Goal: Task Accomplishment & Management: Manage account settings

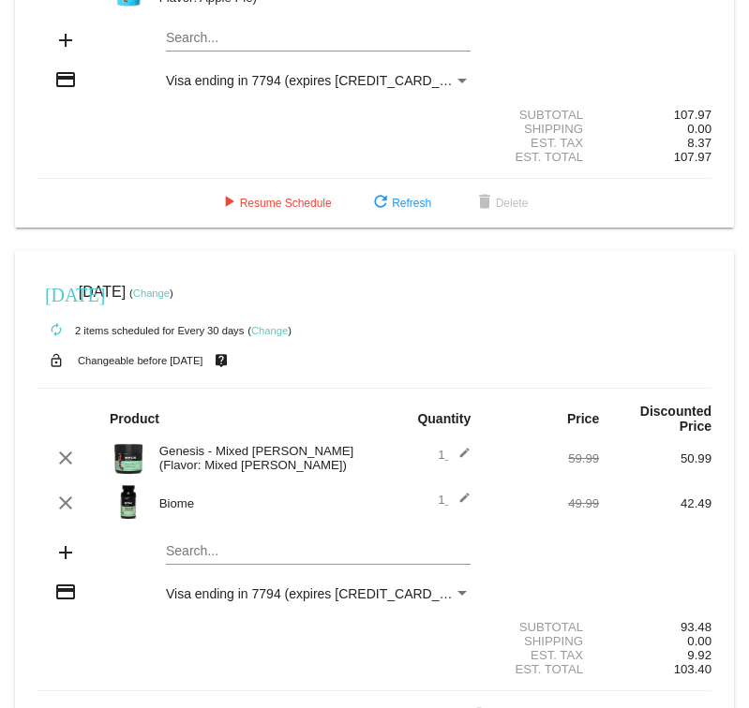
scroll to position [310, 0]
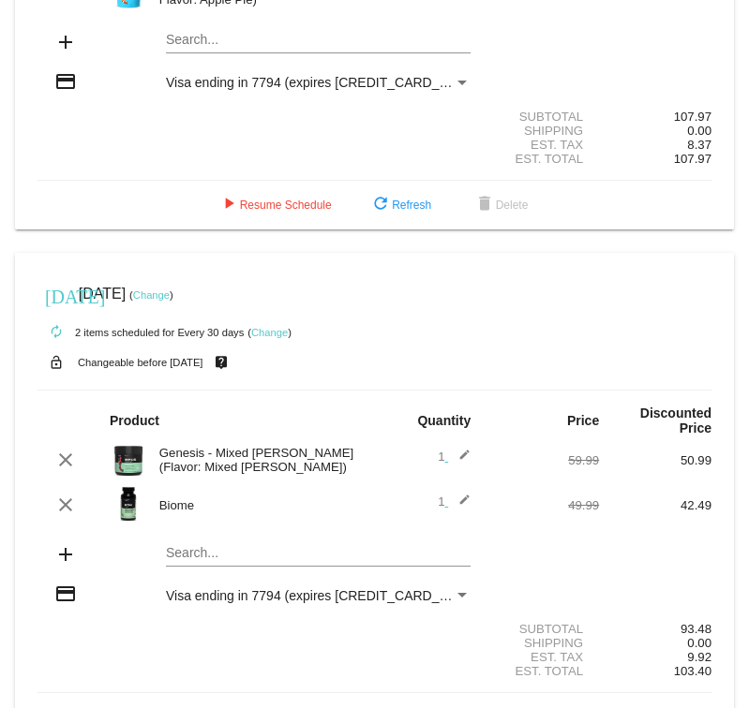
click at [170, 301] on link "Change" at bounding box center [151, 295] width 37 height 11
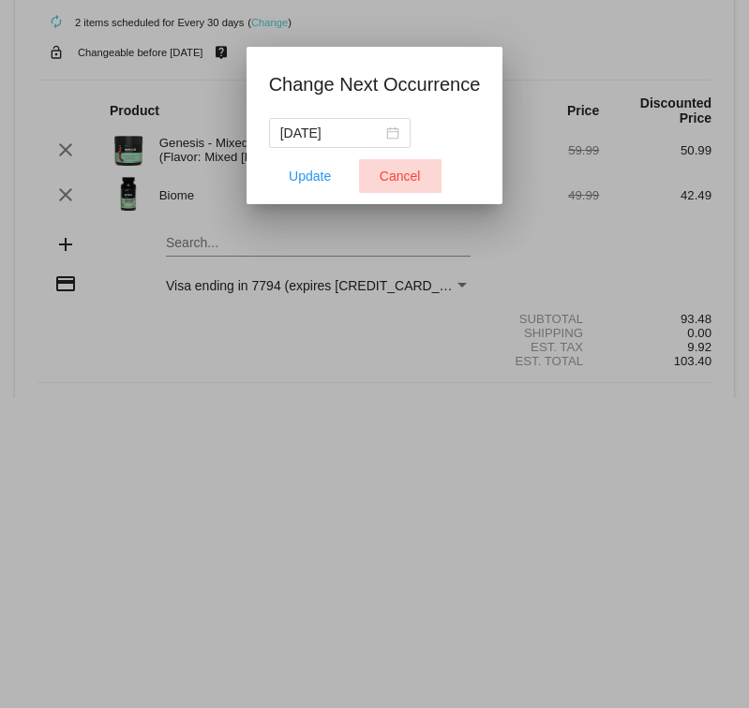
click at [431, 164] on button "Cancel" at bounding box center [400, 176] width 82 height 34
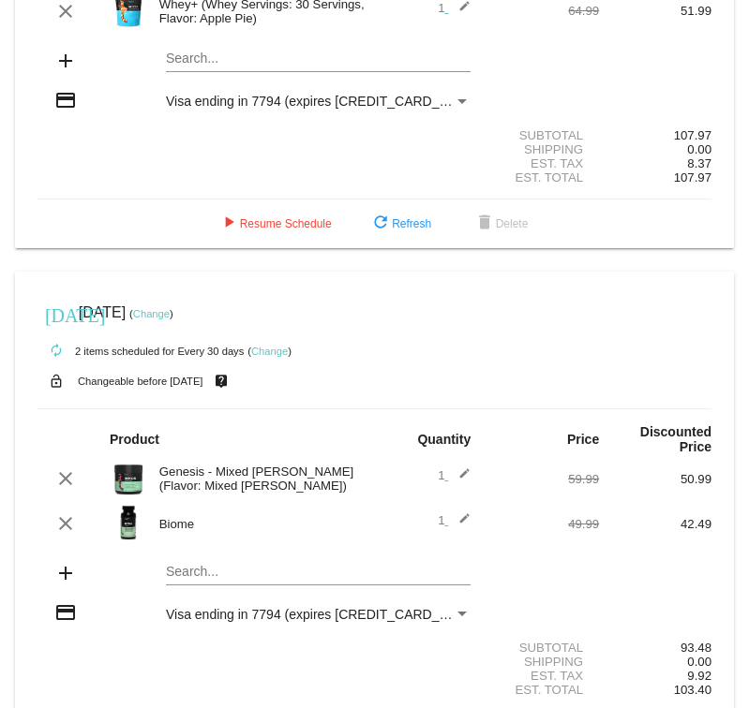
scroll to position [185, 0]
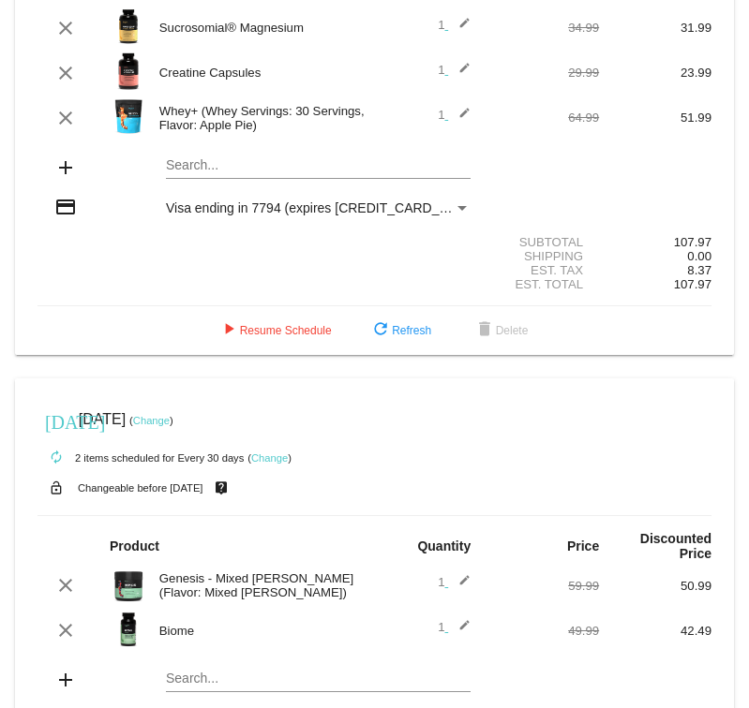
click at [219, 155] on div "Search..." at bounding box center [318, 160] width 305 height 37
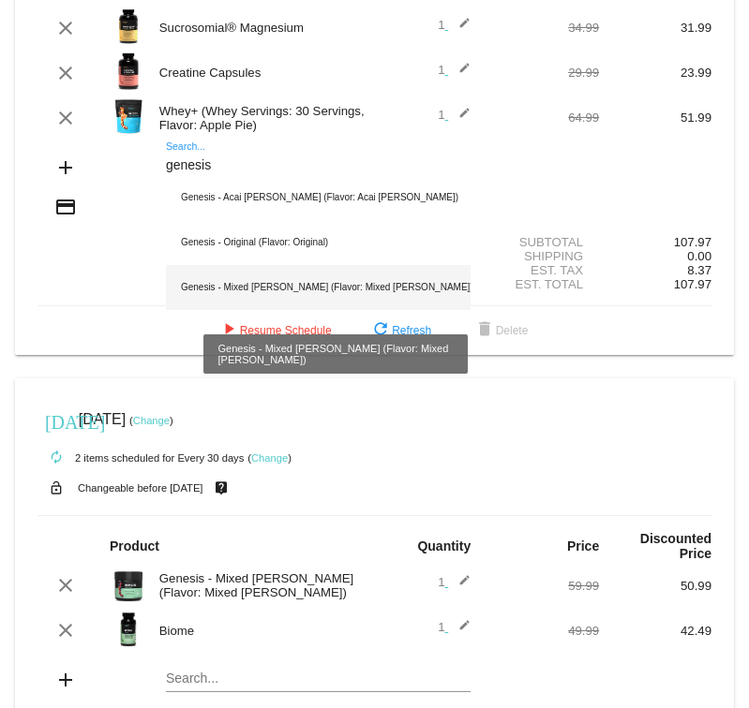
type input "genesis"
click at [347, 290] on div "Genesis - Mixed [PERSON_NAME] (Flavor: Mixed [PERSON_NAME])" at bounding box center [318, 287] width 305 height 45
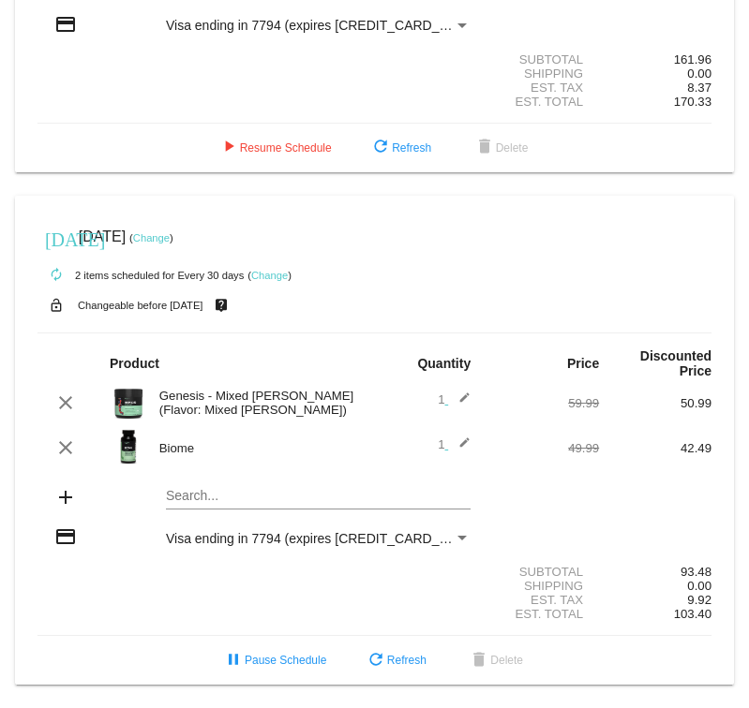
scroll to position [424, 0]
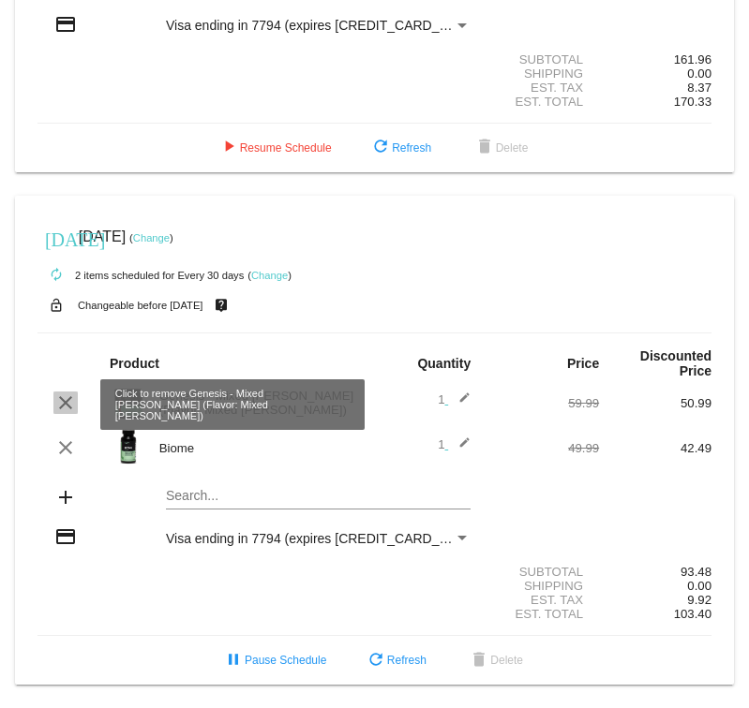
click at [67, 398] on mat-icon "clear" at bounding box center [65, 403] width 22 height 22
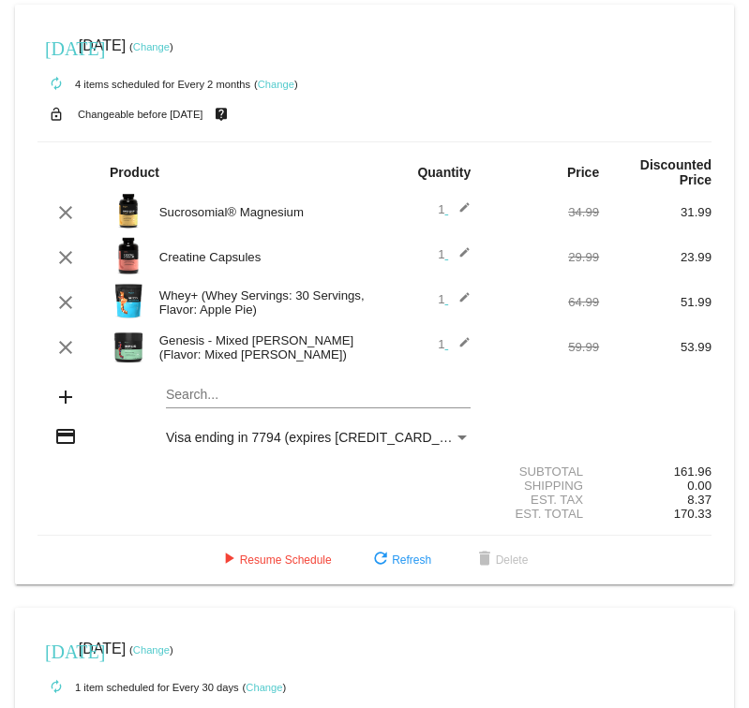
scroll to position [0, 0]
click at [254, 384] on div "Search..." at bounding box center [318, 390] width 305 height 37
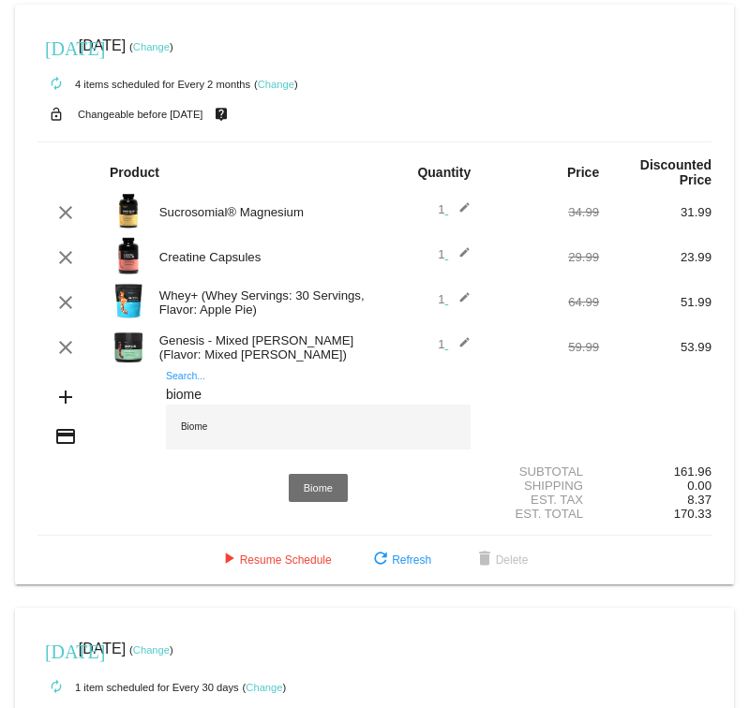
type input "biome"
click at [222, 424] on div "Biome" at bounding box center [318, 427] width 305 height 45
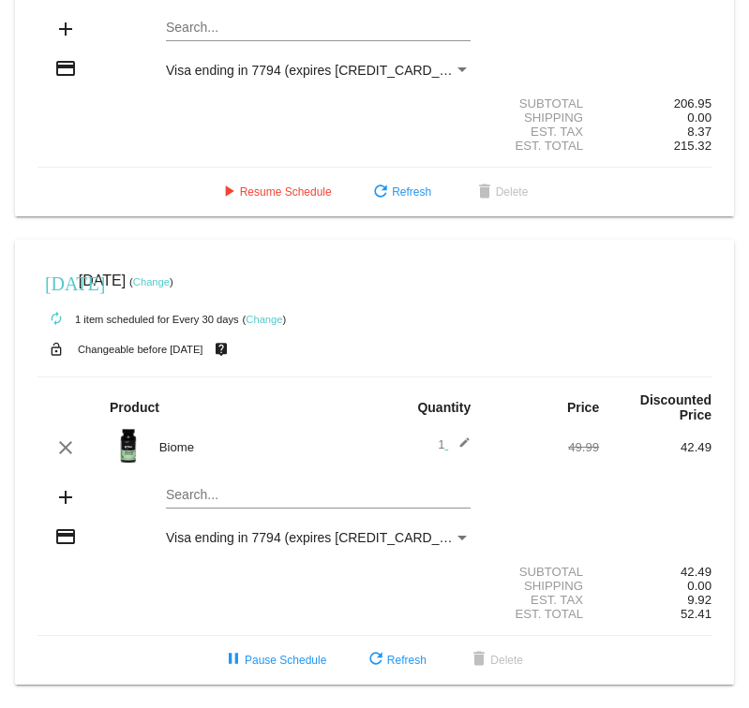
scroll to position [897, 0]
click at [62, 446] on mat-icon "clear" at bounding box center [65, 448] width 22 height 22
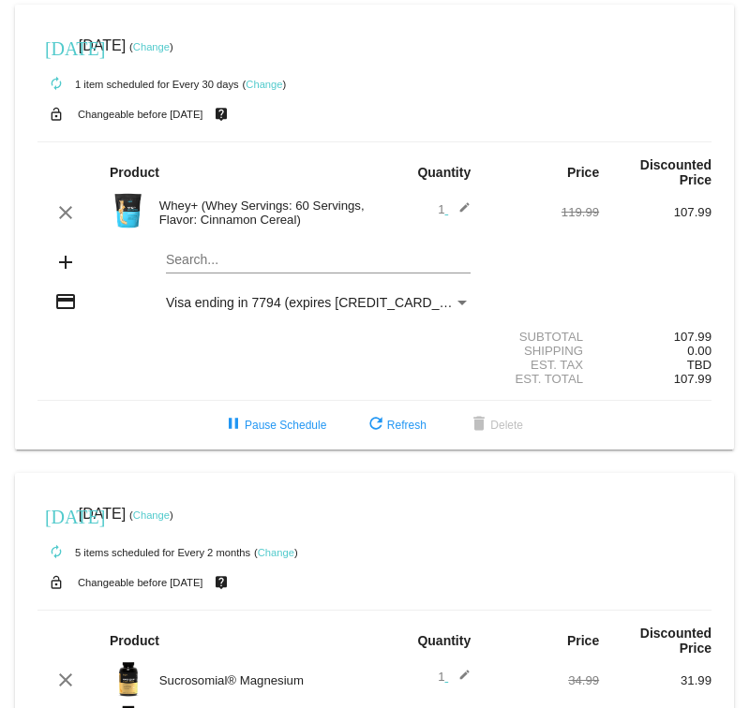
scroll to position [0, 0]
